Goal: Understand process/instructions: Learn how to perform a task or action

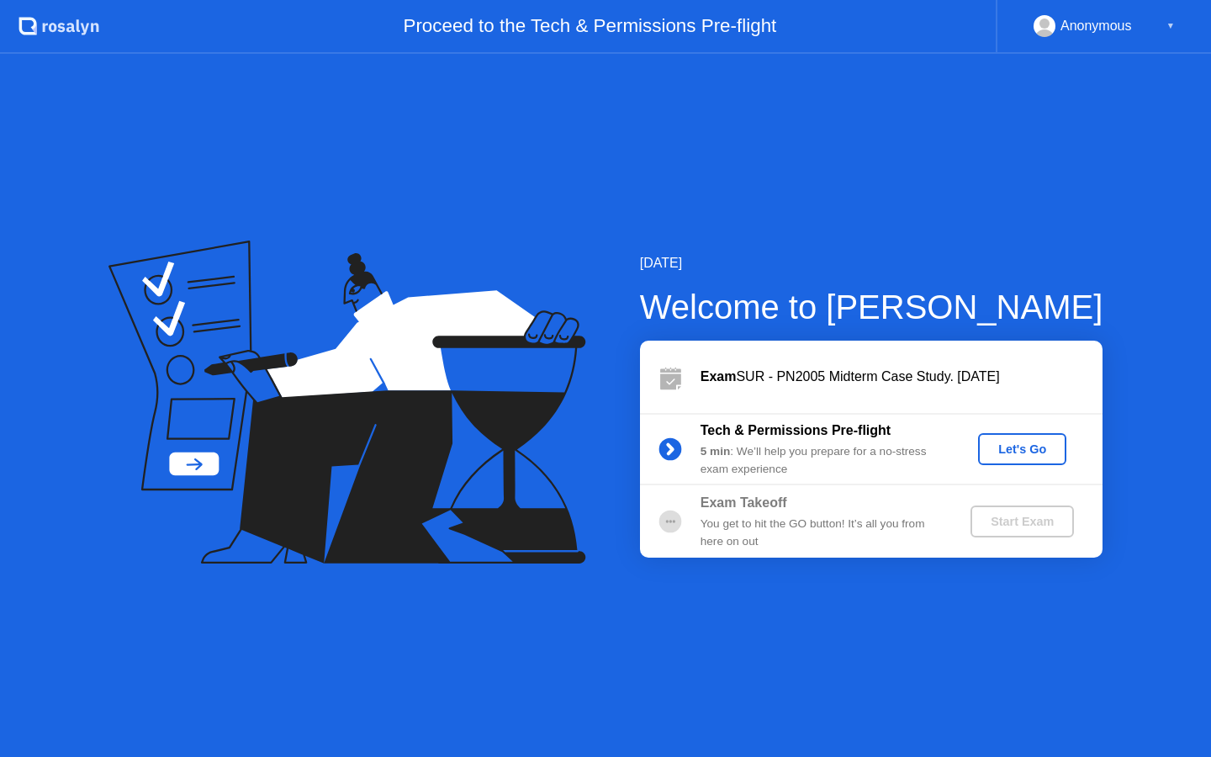
click at [1033, 453] on div "Let's Go" at bounding box center [1022, 448] width 75 height 13
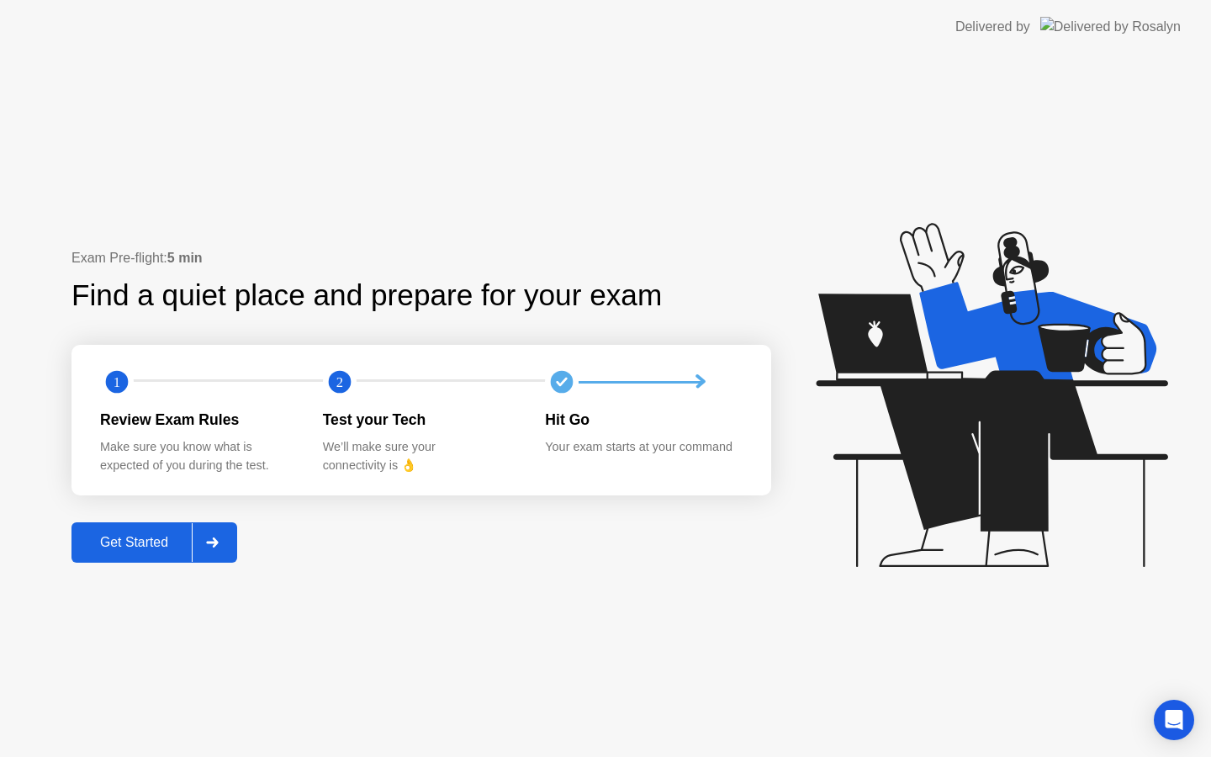
click at [130, 529] on button "Get Started" at bounding box center [155, 542] width 166 height 40
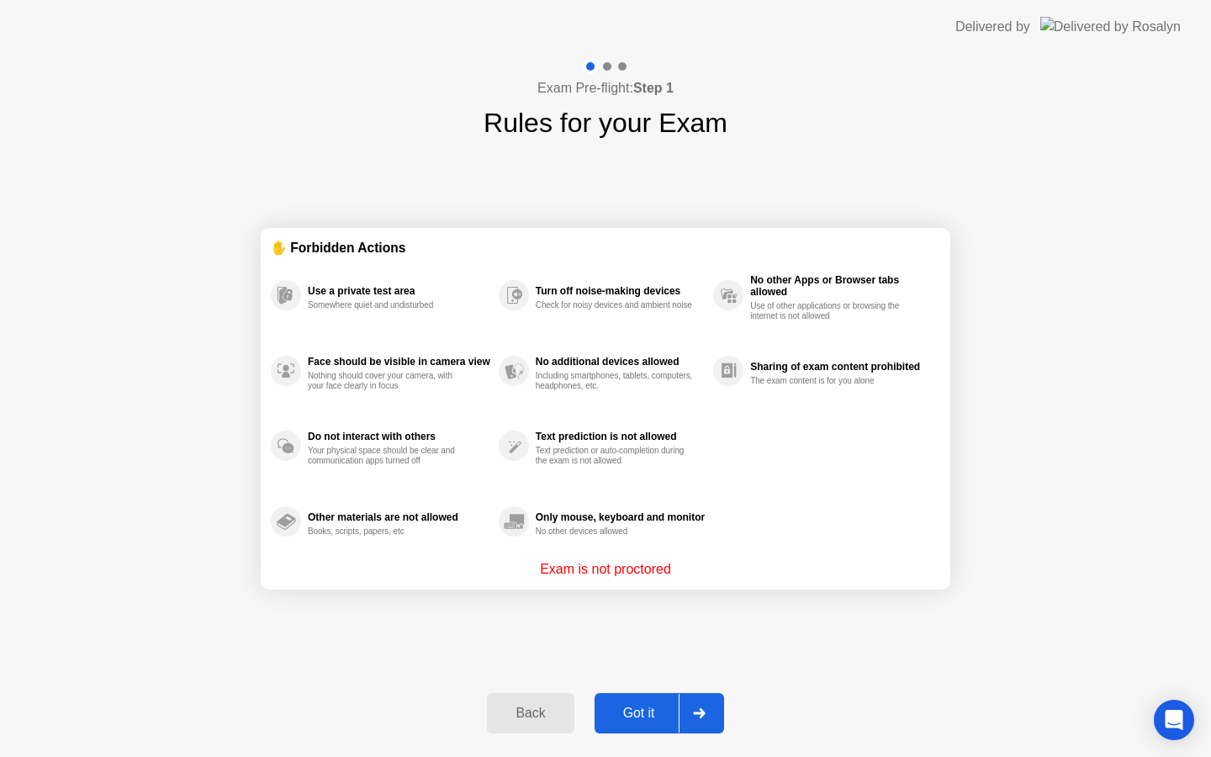
click at [638, 718] on div "Got it" at bounding box center [639, 713] width 79 height 15
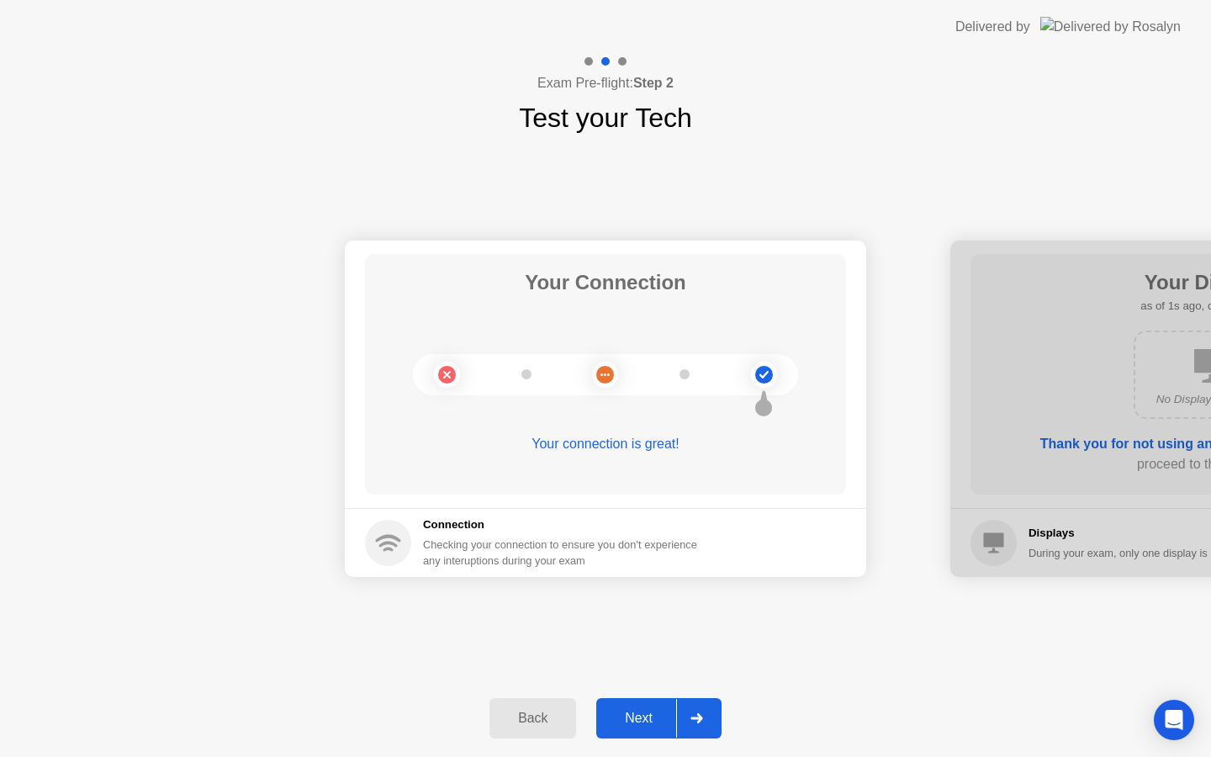
click at [691, 712] on div at bounding box center [696, 718] width 40 height 39
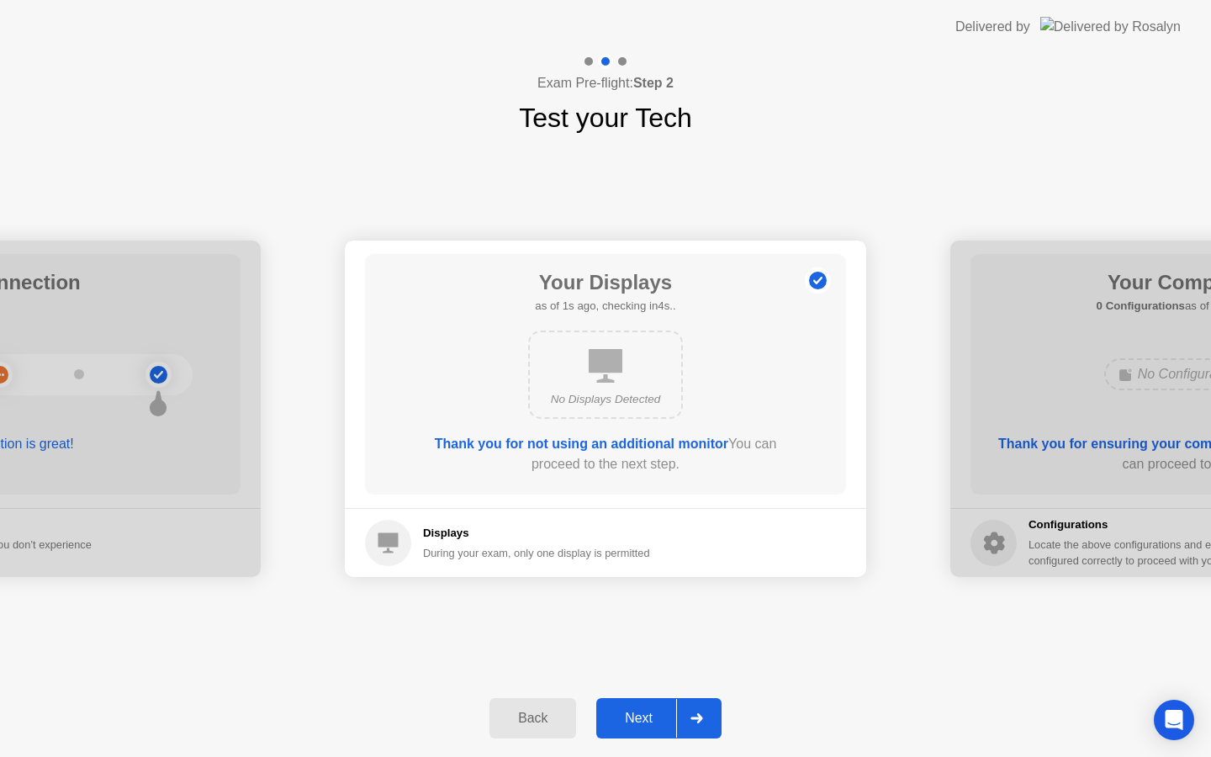
click at [691, 712] on div at bounding box center [696, 718] width 40 height 39
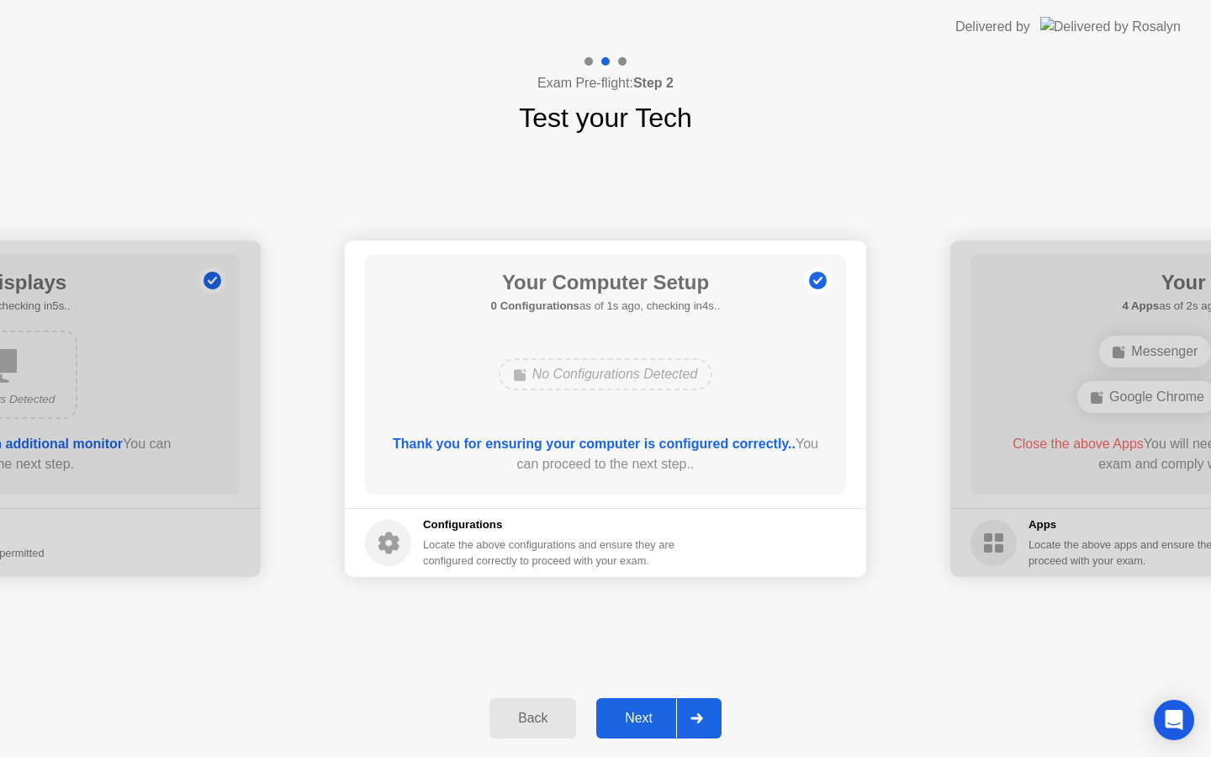
click at [691, 712] on div at bounding box center [696, 718] width 40 height 39
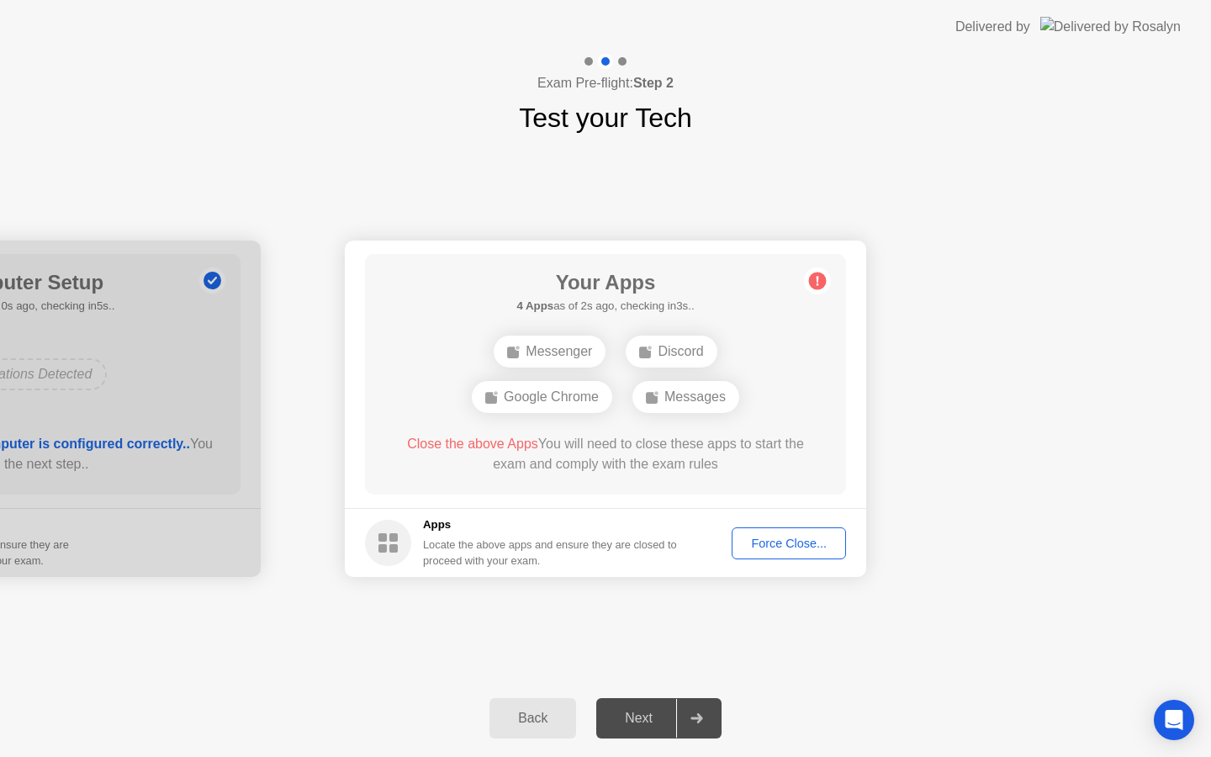
click at [787, 548] on div "Force Close..." at bounding box center [789, 543] width 103 height 13
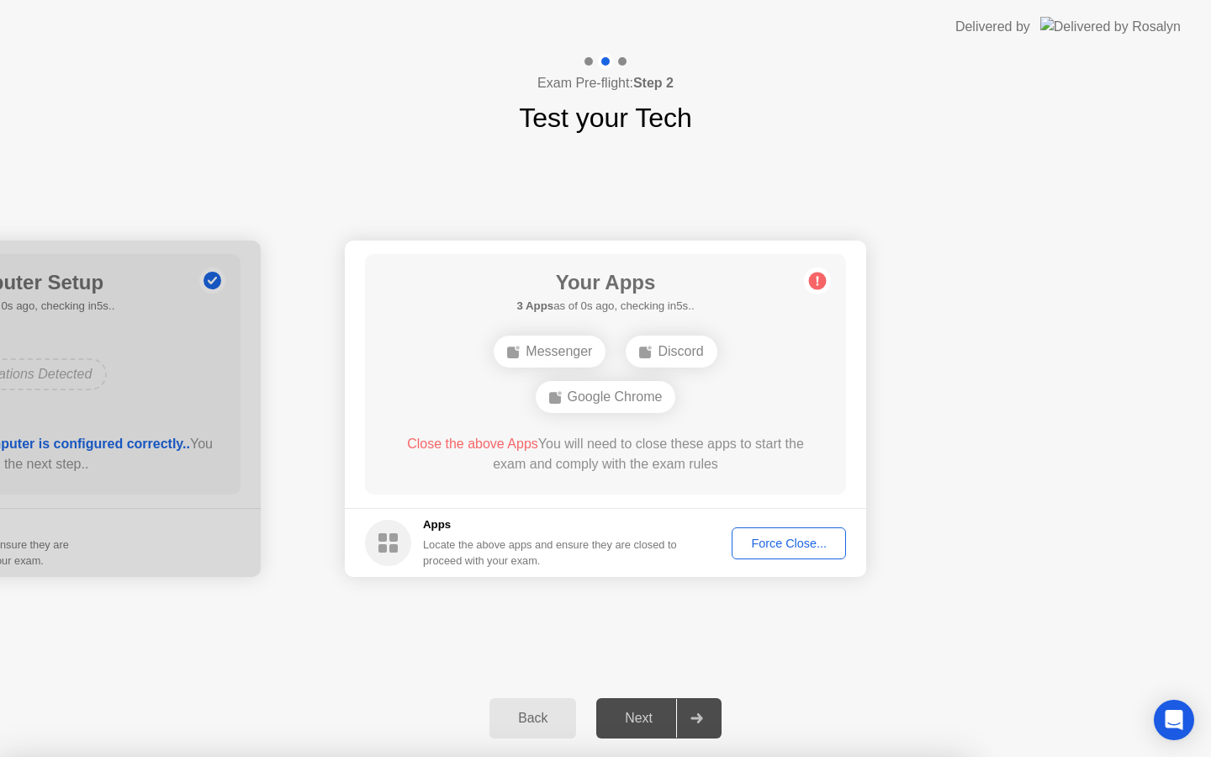
click at [772, 546] on div "Force Close..." at bounding box center [789, 543] width 103 height 13
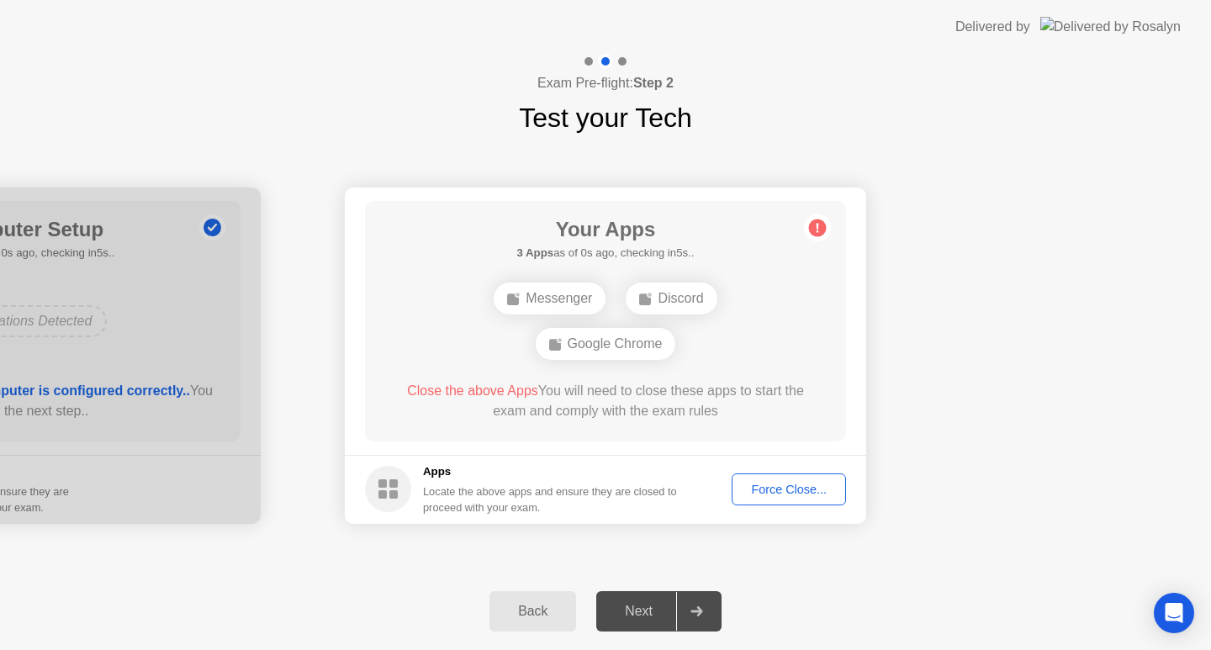
click at [758, 495] on div "Force Close..." at bounding box center [789, 489] width 103 height 13
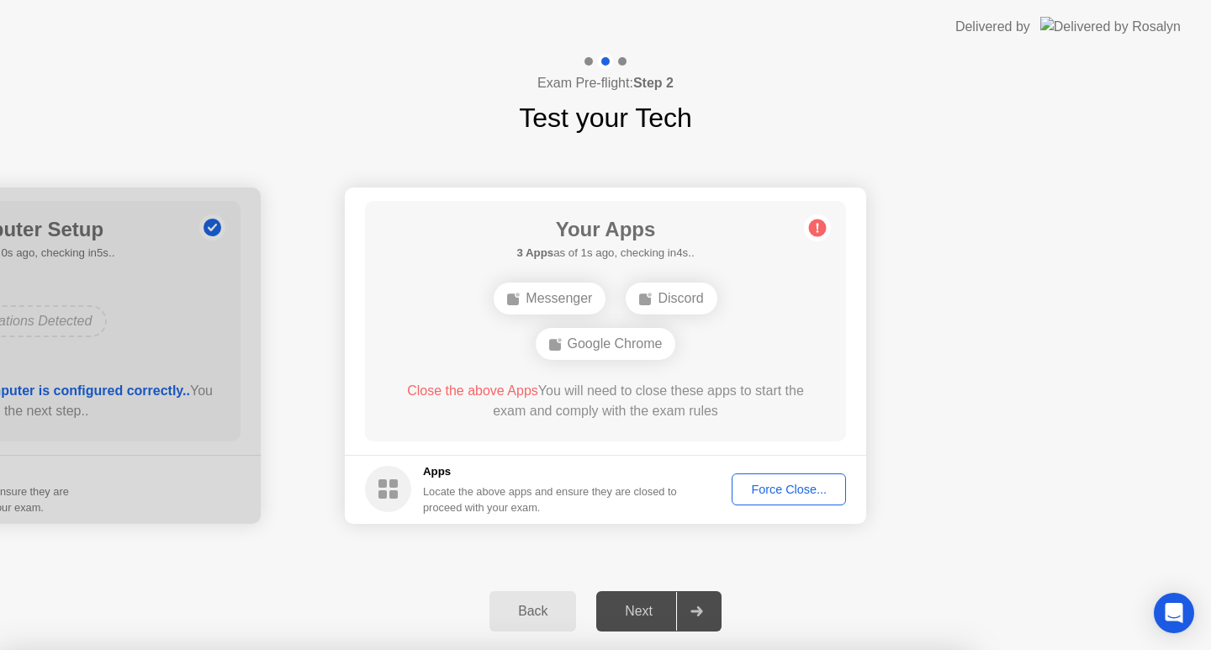
click at [665, 650] on div at bounding box center [605, 650] width 1211 height 0
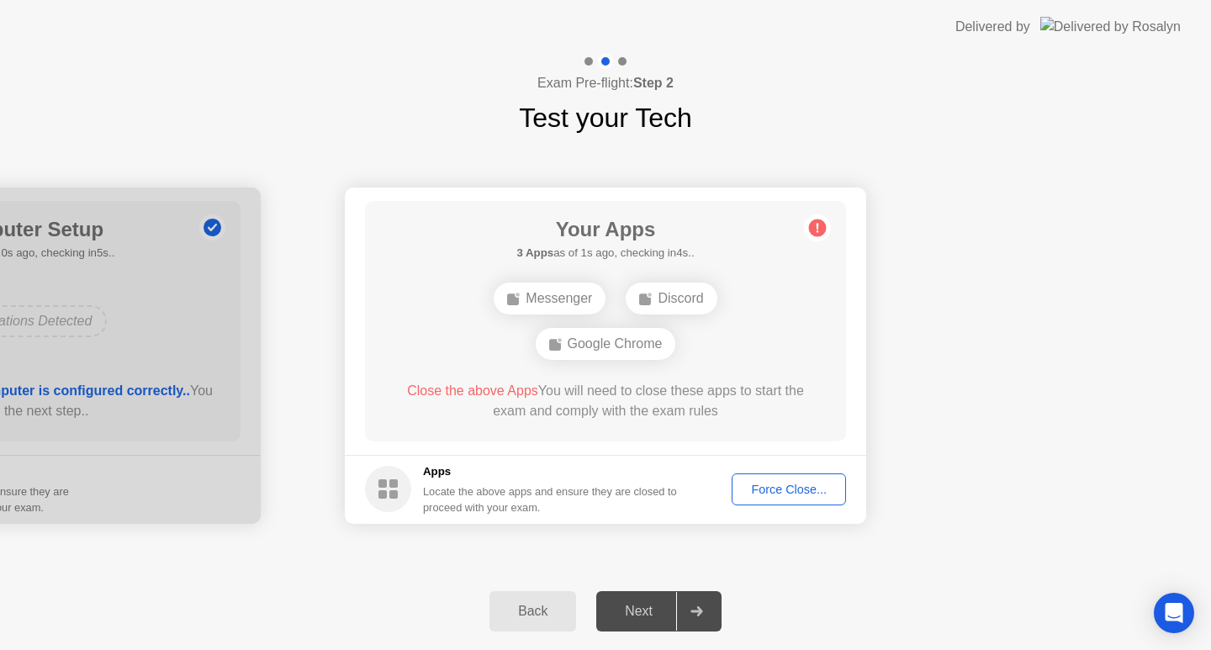
click at [772, 472] on footer "Apps Locate the above apps and ensure they are closed to proceed with your exam…" at bounding box center [606, 489] width 522 height 69
click at [770, 505] on button "Force Close..." at bounding box center [789, 490] width 114 height 32
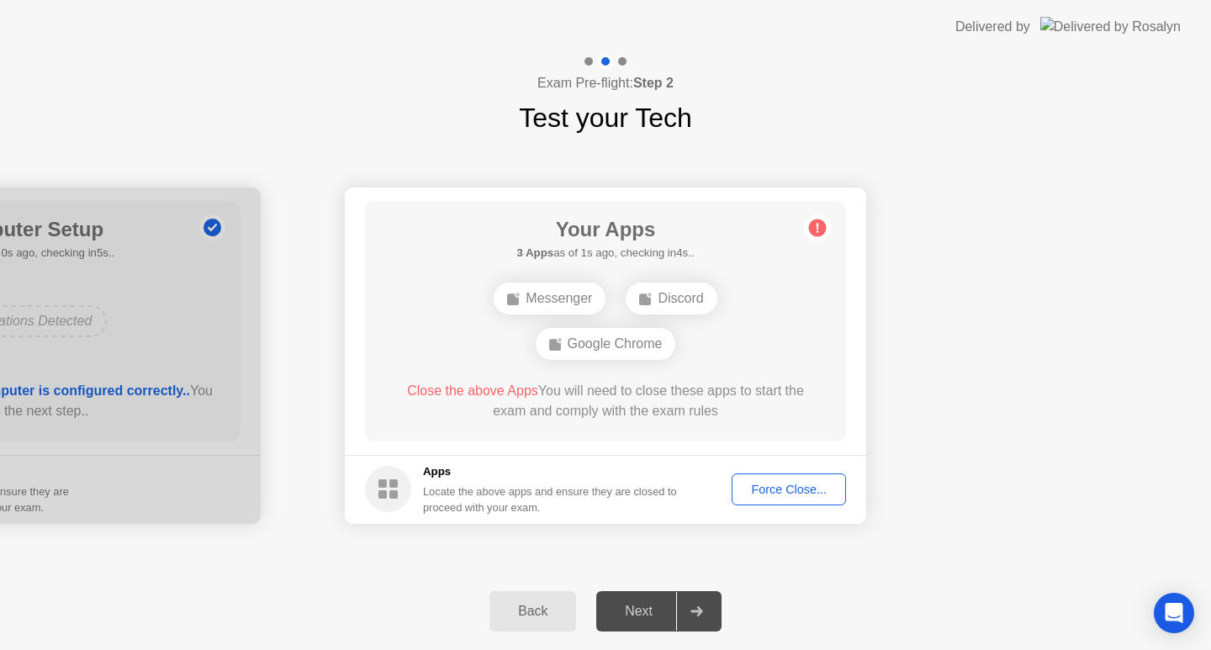
click at [673, 298] on div "Discord" at bounding box center [671, 299] width 91 height 32
click at [793, 483] on div "Force Close..." at bounding box center [789, 489] width 103 height 13
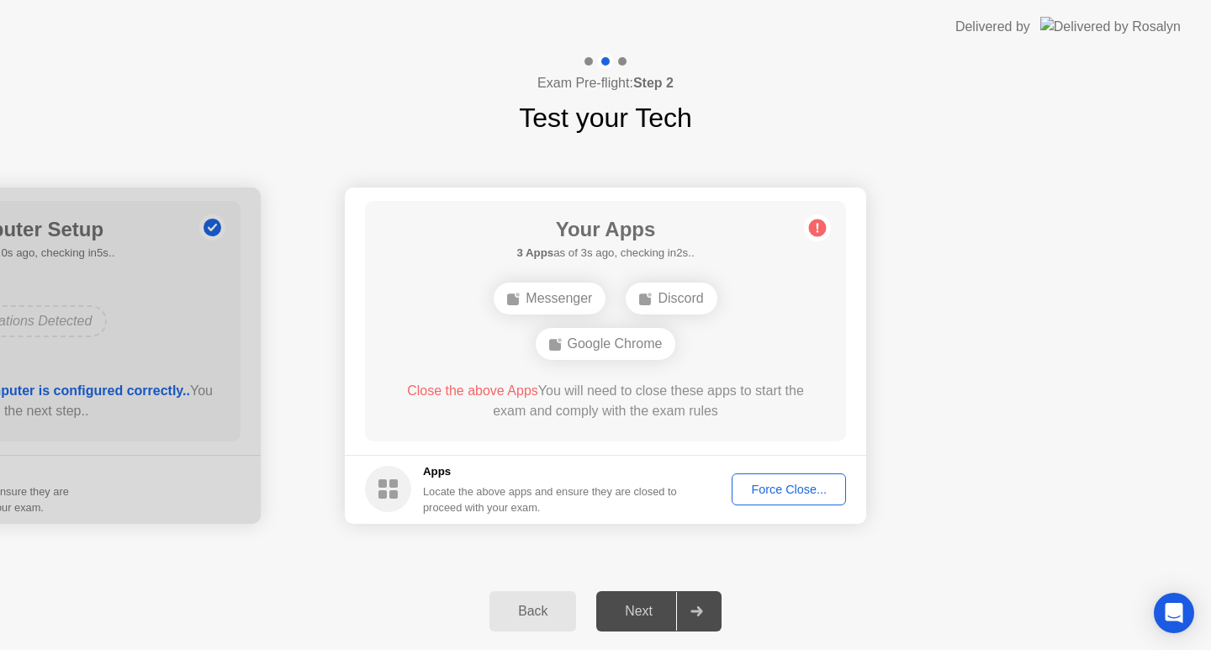
click at [796, 491] on div "Force Close..." at bounding box center [789, 489] width 103 height 13
